Goal: Information Seeking & Learning: Learn about a topic

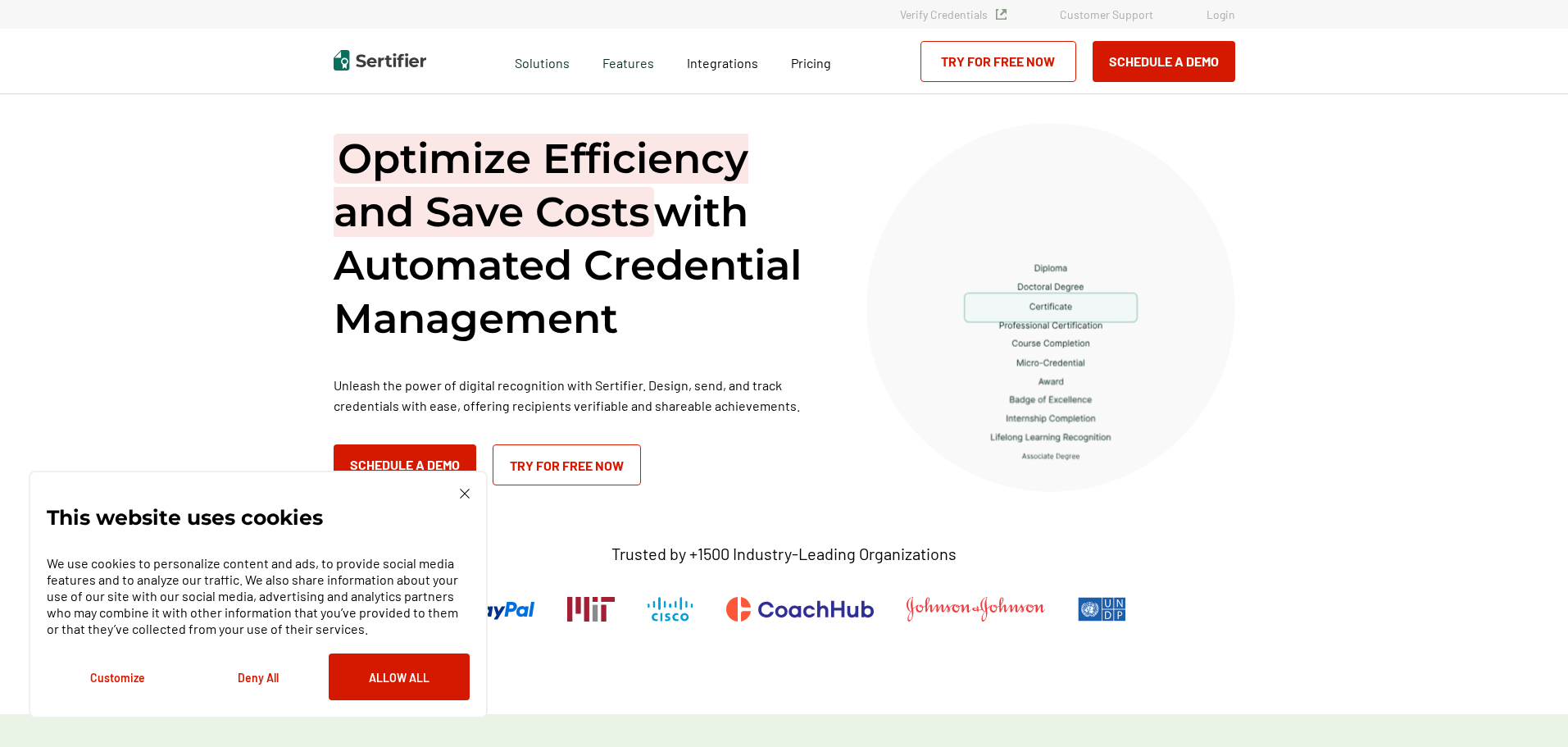
click at [460, 489] on img at bounding box center [464, 494] width 9 height 9
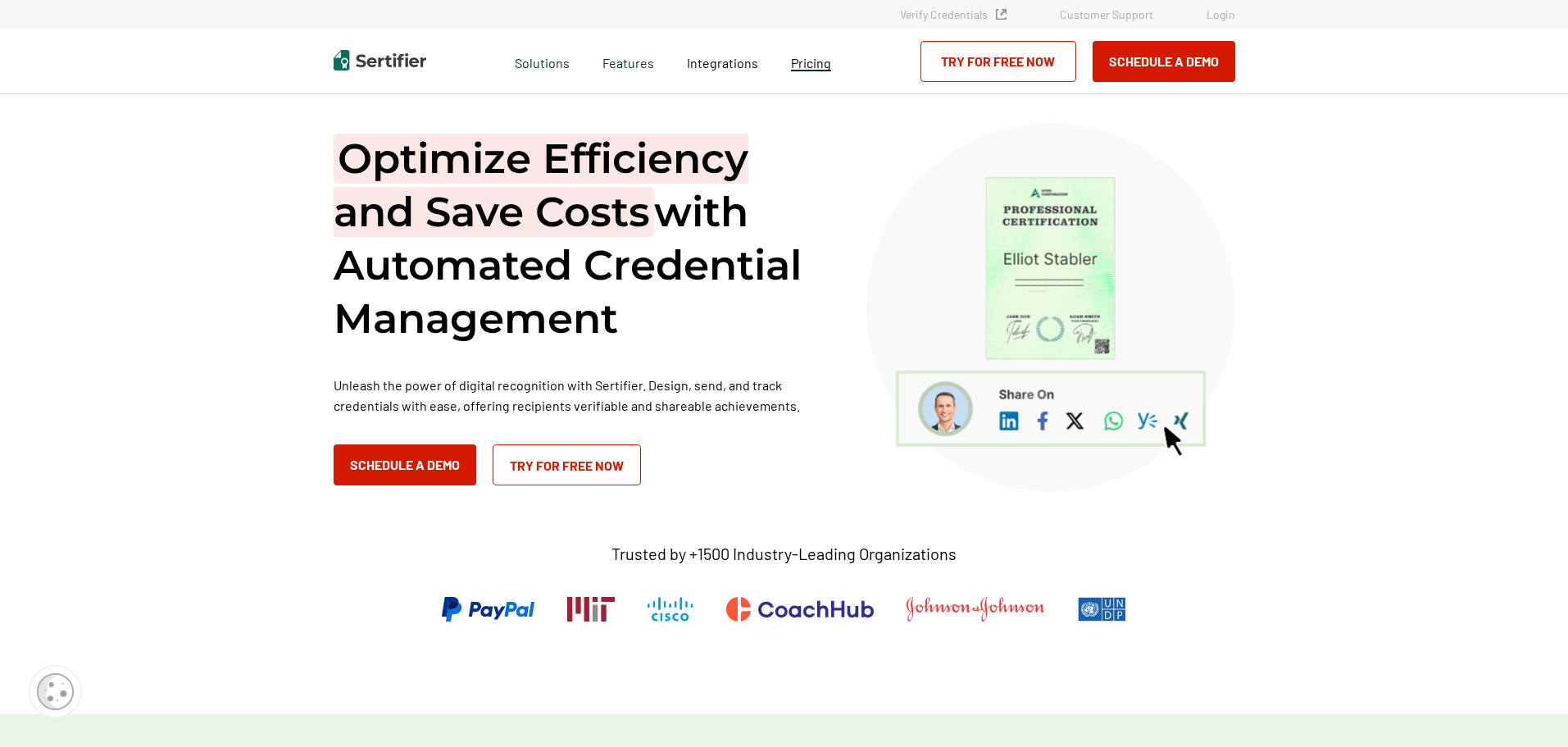
click at [806, 65] on span "Pricing" at bounding box center [811, 62] width 40 height 15
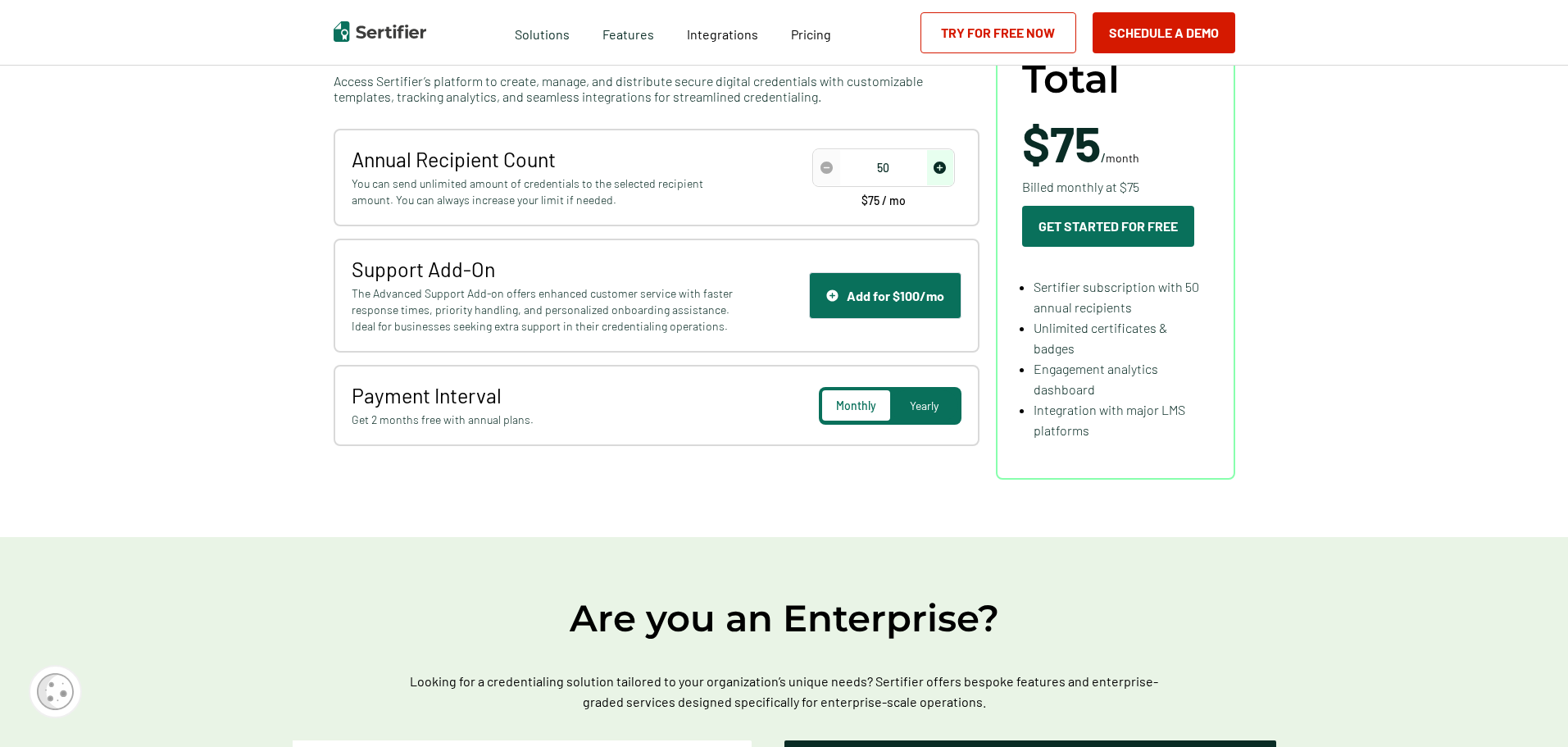
scroll to position [245, 0]
click at [923, 397] on span "Yearly" at bounding box center [924, 404] width 28 height 14
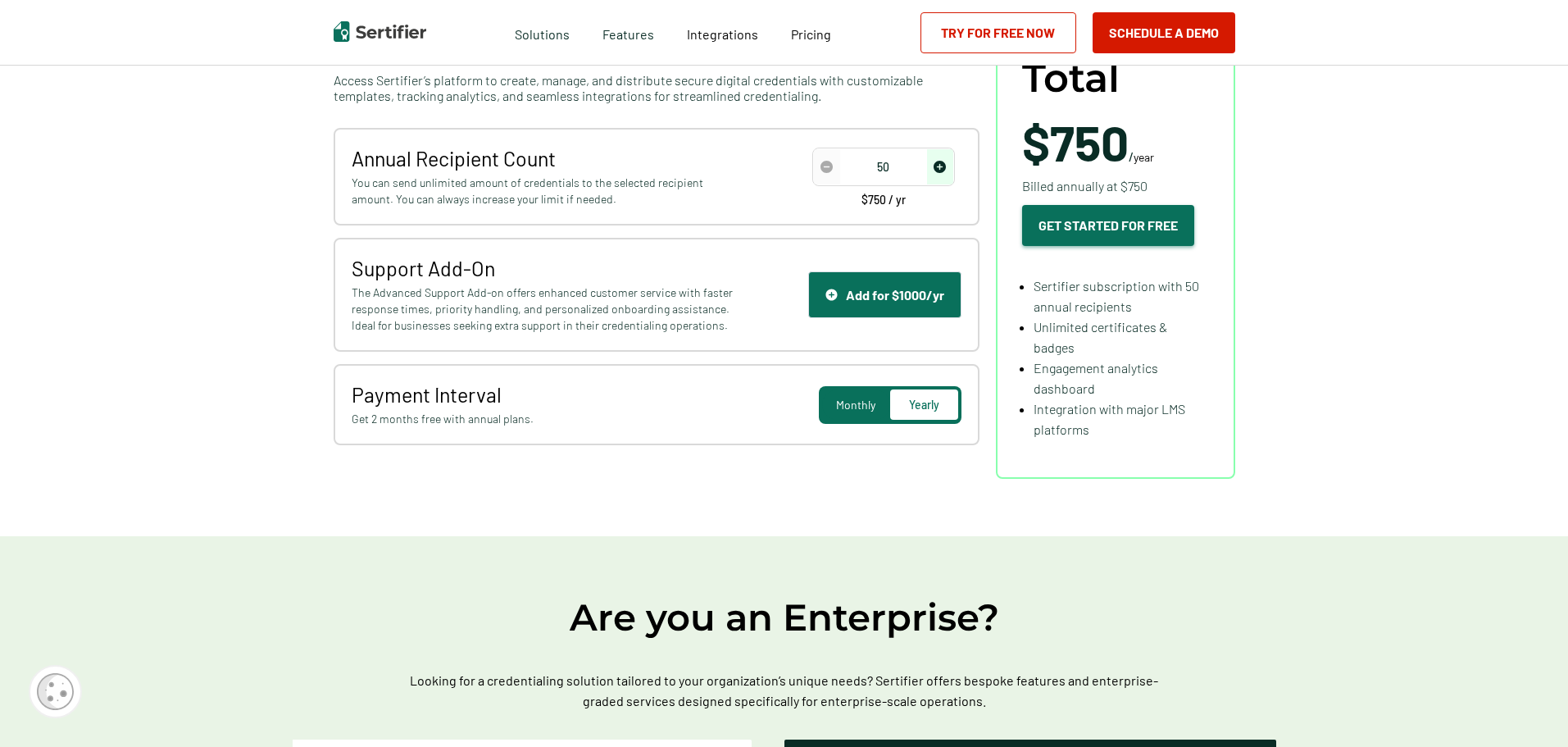
click at [1112, 230] on button "Get Started For Free" at bounding box center [1108, 225] width 172 height 41
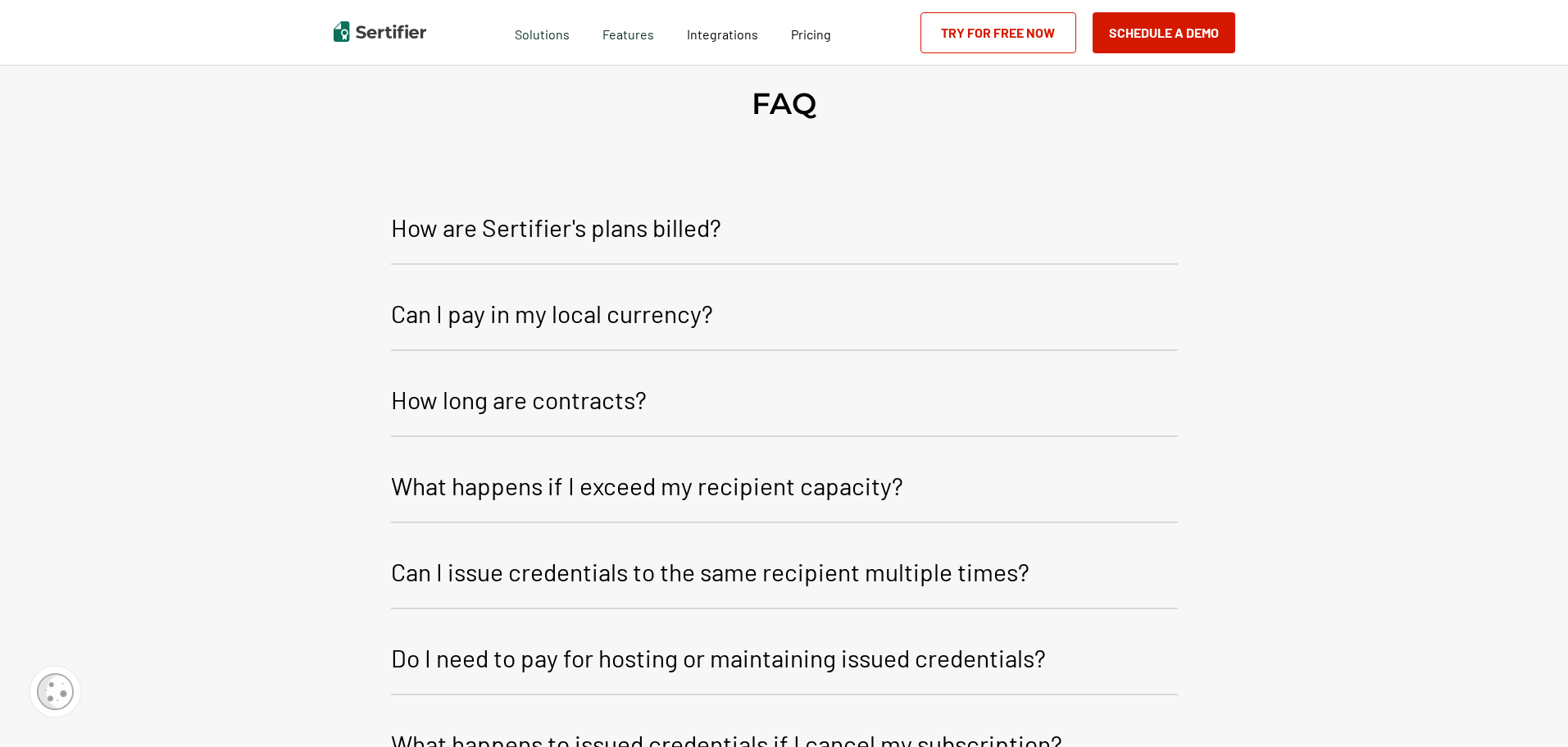
scroll to position [1393, 0]
click at [636, 291] on p "Can I pay in my local currency?" at bounding box center [552, 311] width 322 height 40
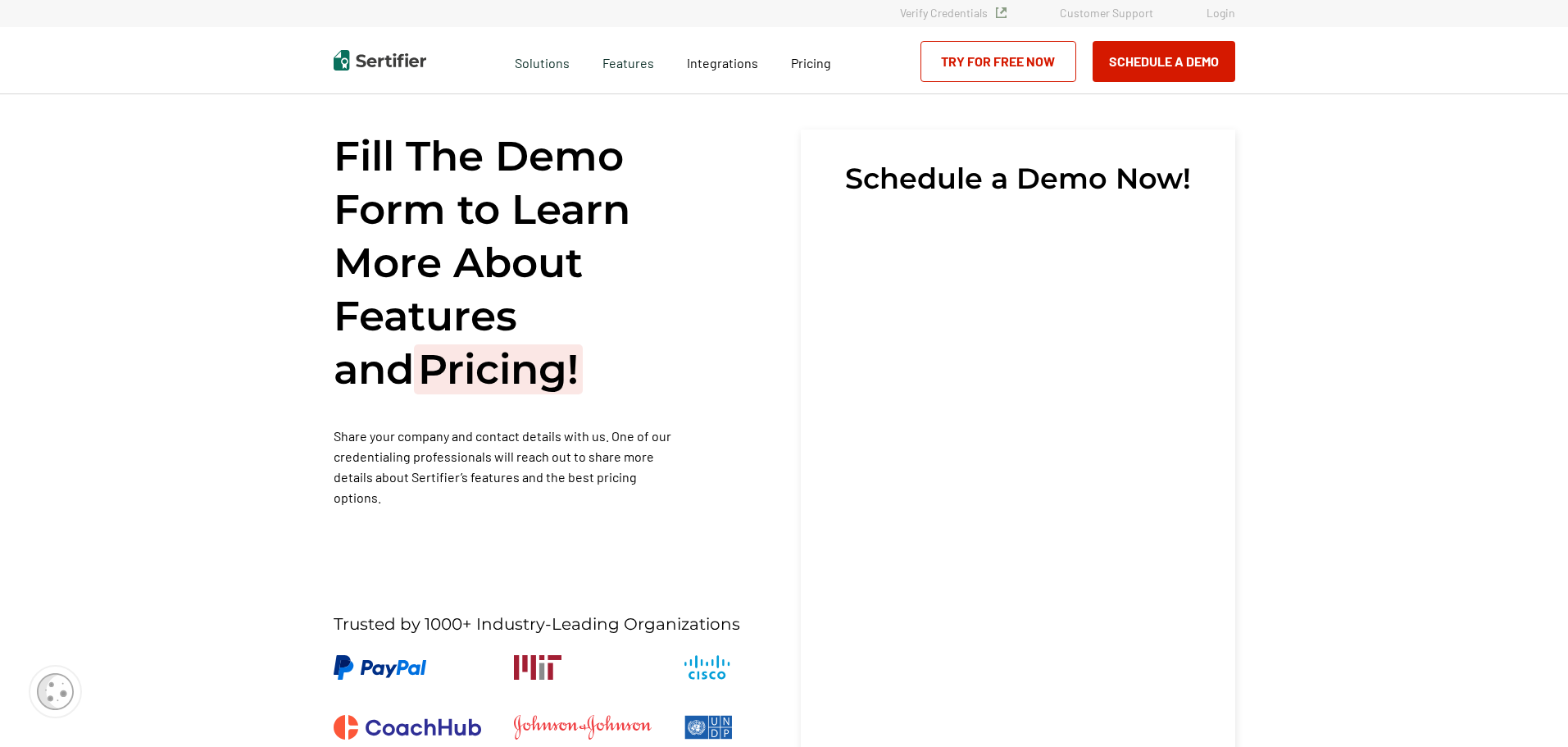
scroll to position [0, 0]
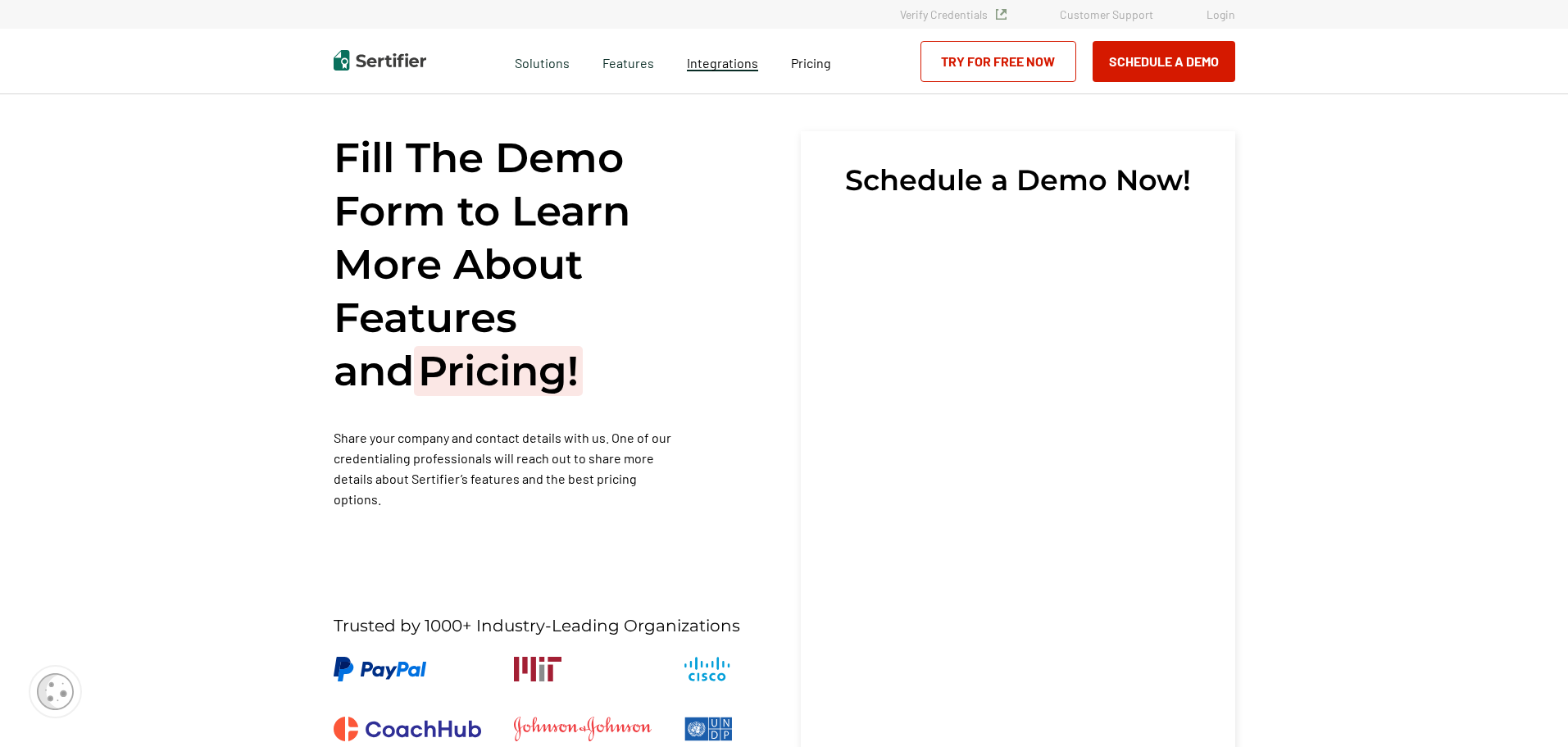
click at [723, 60] on span "Integrations" at bounding box center [722, 62] width 71 height 15
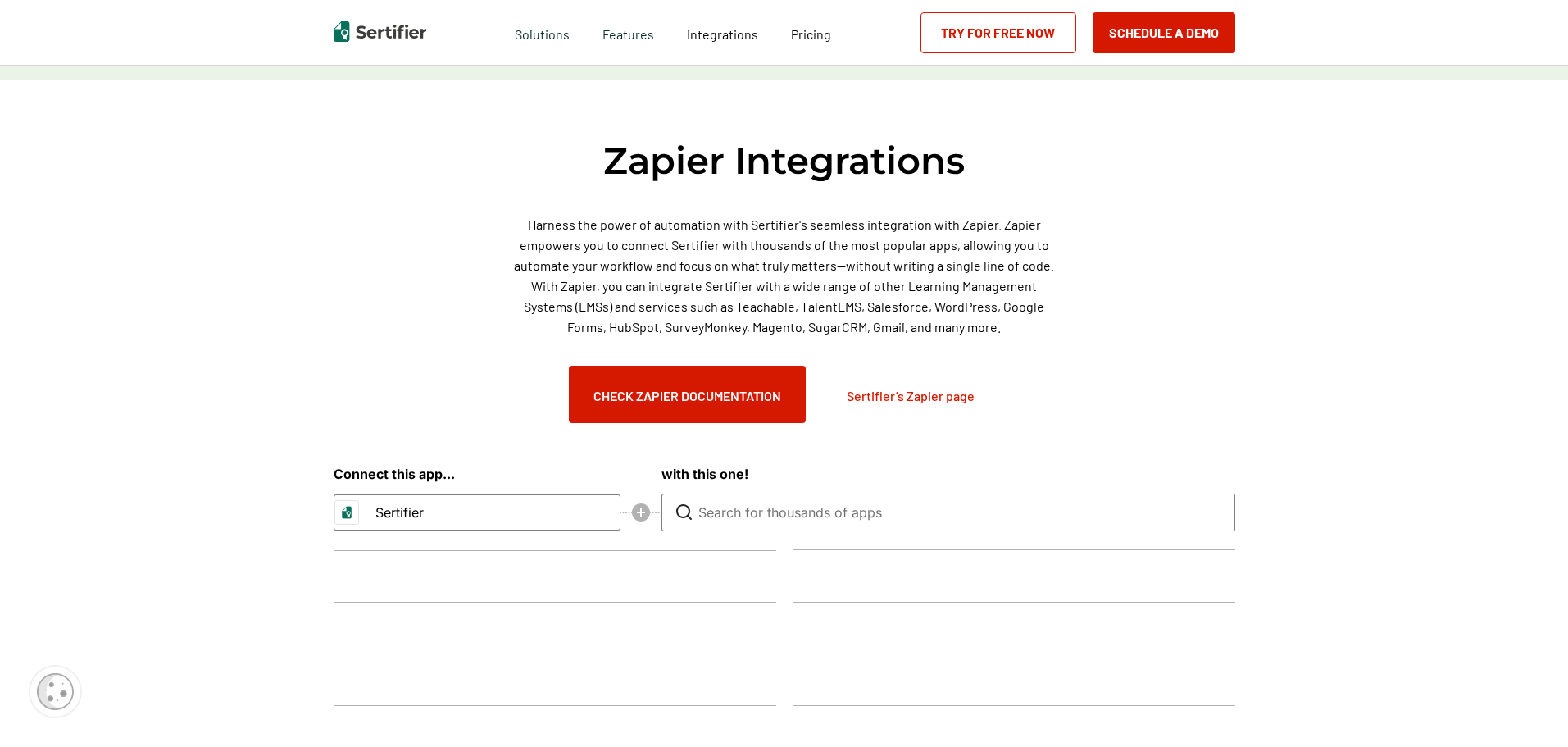
scroll to position [2731, 0]
